Goal: Use online tool/utility: Utilize a website feature to perform a specific function

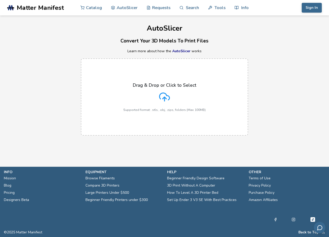
click at [165, 94] on icon at bounding box center [164, 97] width 11 height 11
click at [0, 0] on input "Drag & Drop or Click to Select Supported format: .stls, .obj, .zips, folders (M…" at bounding box center [0, 0] width 0 height 0
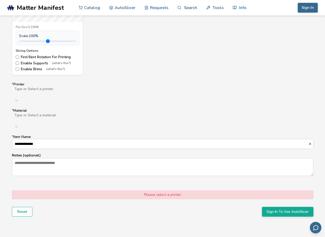
scroll to position [257, 0]
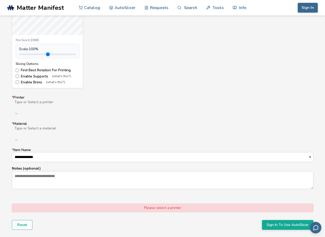
click at [20, 104] on div at bounding box center [96, 106] width 164 height 4
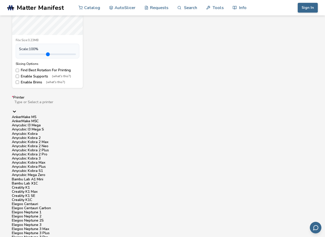
click at [30, 123] on div "AnkerMake M5C" at bounding box center [163, 121] width 302 height 4
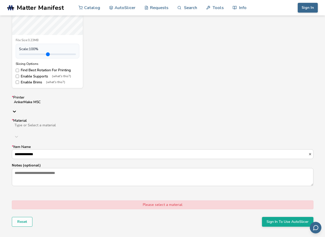
click at [37, 123] on div "Type or Select a material" at bounding box center [163, 127] width 302 height 9
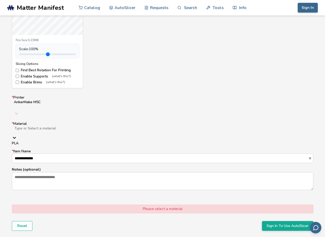
click at [38, 141] on div "PLA" at bounding box center [163, 143] width 302 height 4
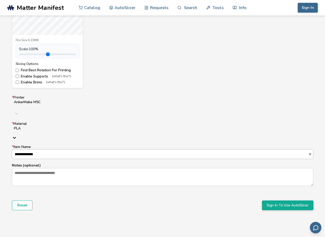
click at [29, 150] on input "**********" at bounding box center [160, 154] width 296 height 9
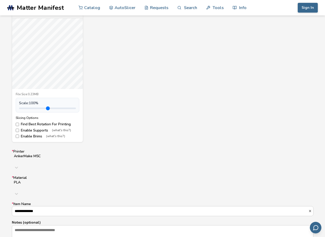
scroll to position [180, 0]
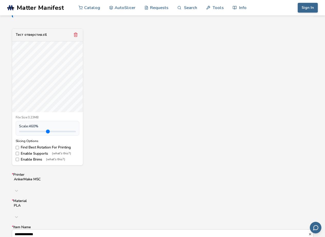
drag, startPoint x: 32, startPoint y: 132, endPoint x: 71, endPoint y: 130, distance: 39.4
type input "***"
click at [71, 131] on input "range" at bounding box center [47, 132] width 57 height 2
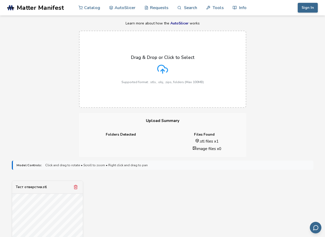
scroll to position [26, 0]
